Goal: Navigation & Orientation: Find specific page/section

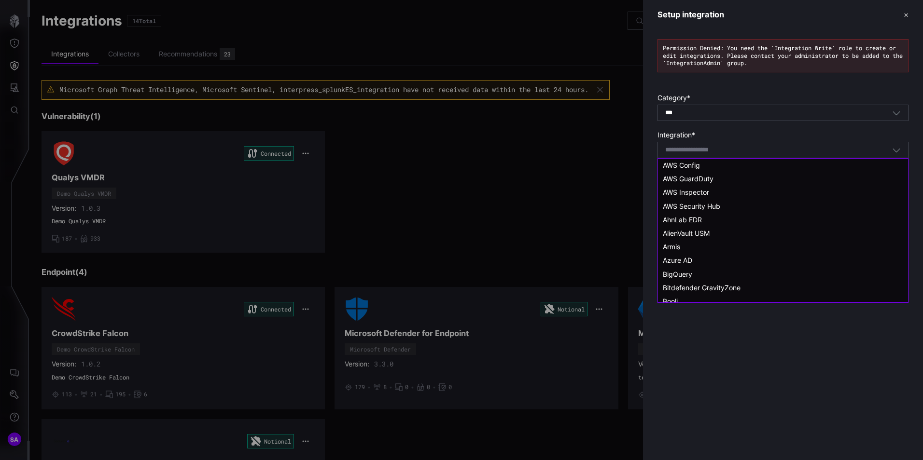
scroll to position [278, 0]
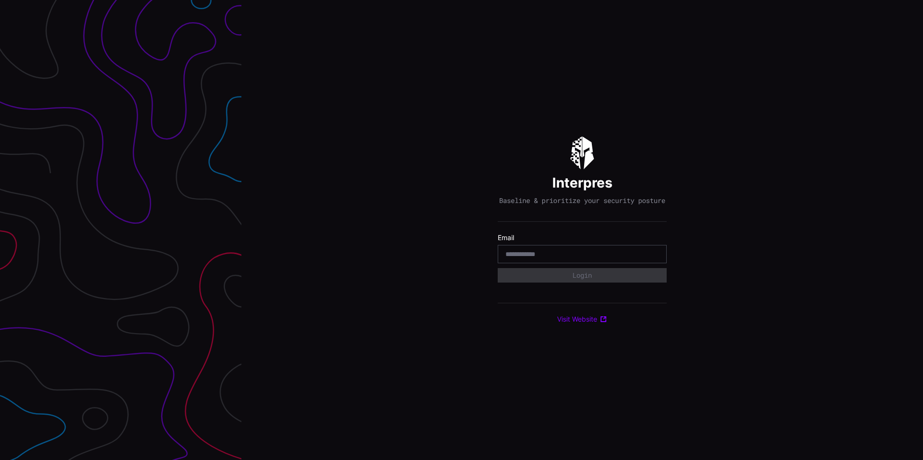
click at [524, 256] on input "email" at bounding box center [581, 254] width 153 height 9
type input "**********"
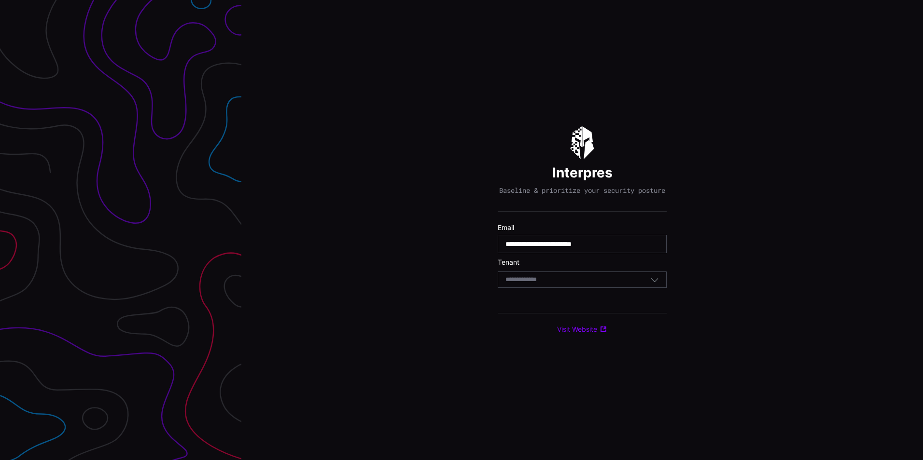
click at [545, 284] on input at bounding box center [530, 280] width 50 height 8
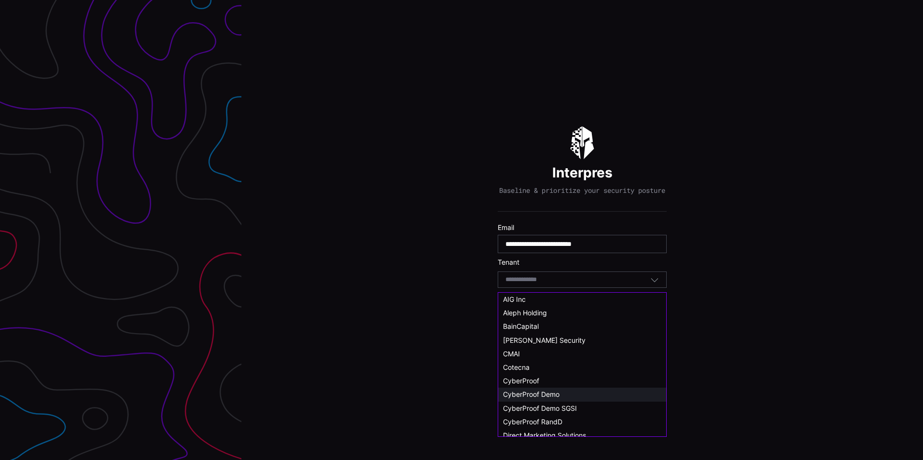
click at [542, 395] on span "CyberProof Demo" at bounding box center [531, 395] width 56 height 8
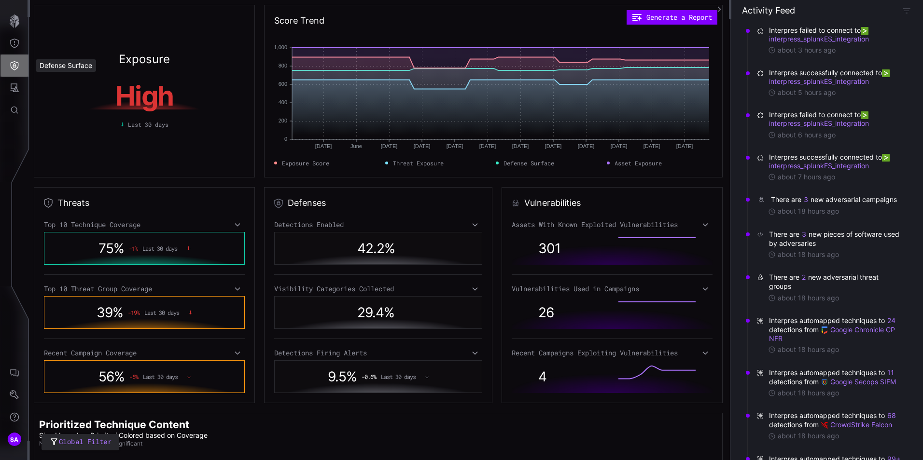
click at [14, 62] on icon "Defense Surface" at bounding box center [15, 66] width 10 height 10
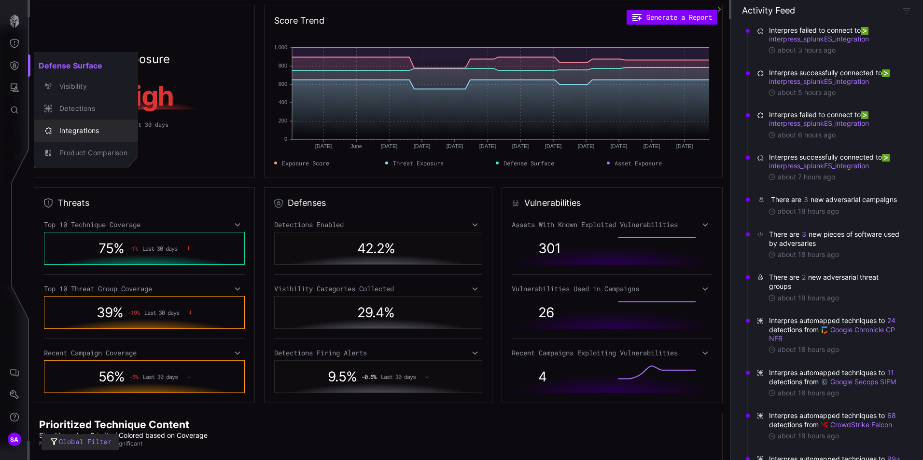
click at [58, 136] on div "Integrations" at bounding box center [91, 131] width 73 height 12
